Goal: Find specific page/section: Find specific page/section

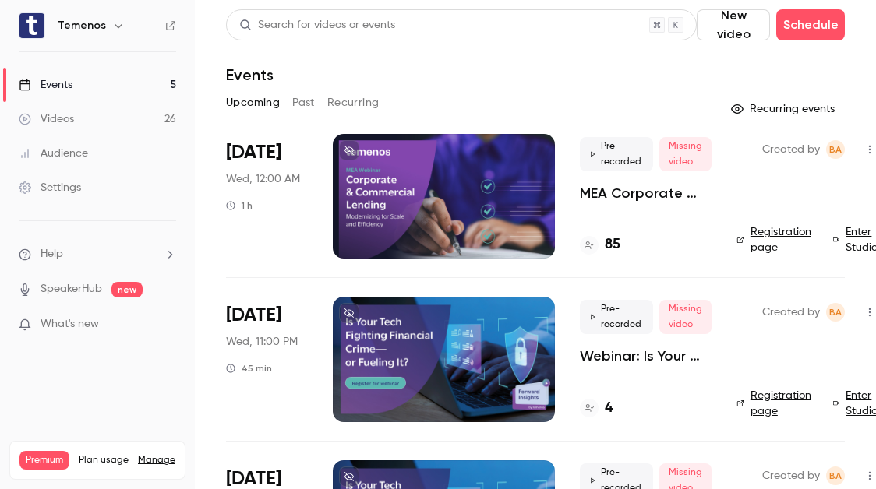
scroll to position [462, 0]
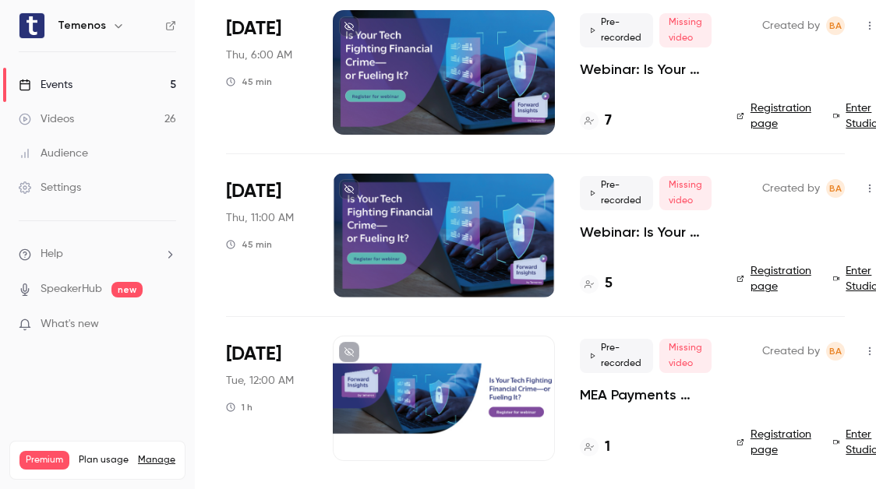
click at [402, 193] on div at bounding box center [444, 235] width 222 height 125
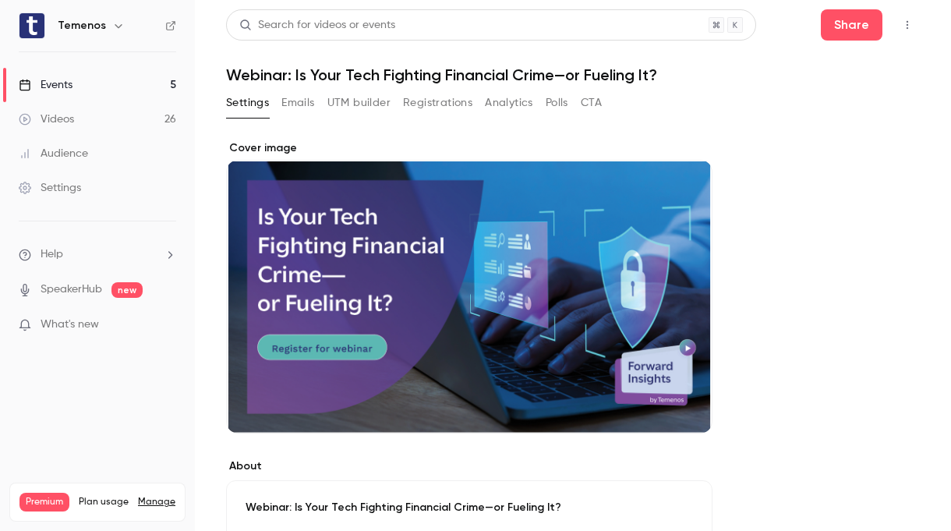
click at [79, 76] on link "Events 5" at bounding box center [97, 85] width 195 height 34
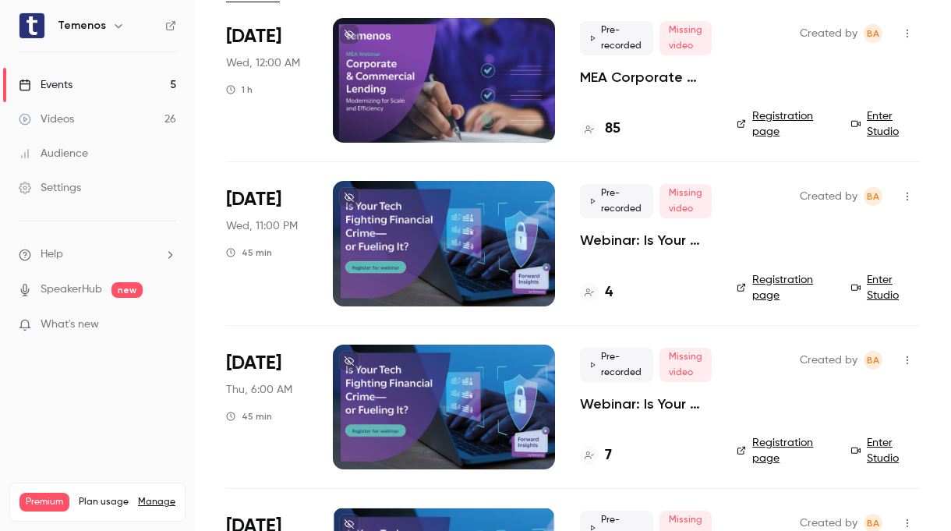
scroll to position [141, 0]
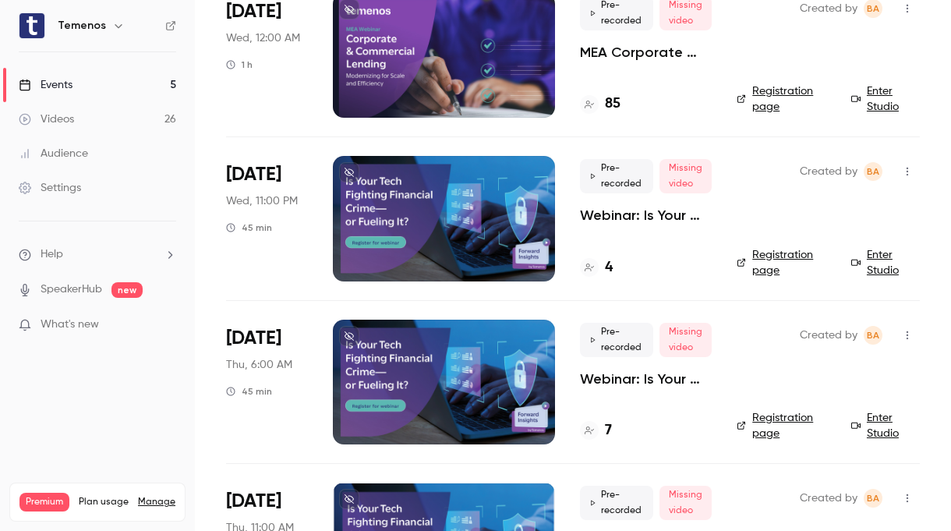
click at [454, 252] on div at bounding box center [444, 218] width 222 height 125
